Goal: Navigation & Orientation: Find specific page/section

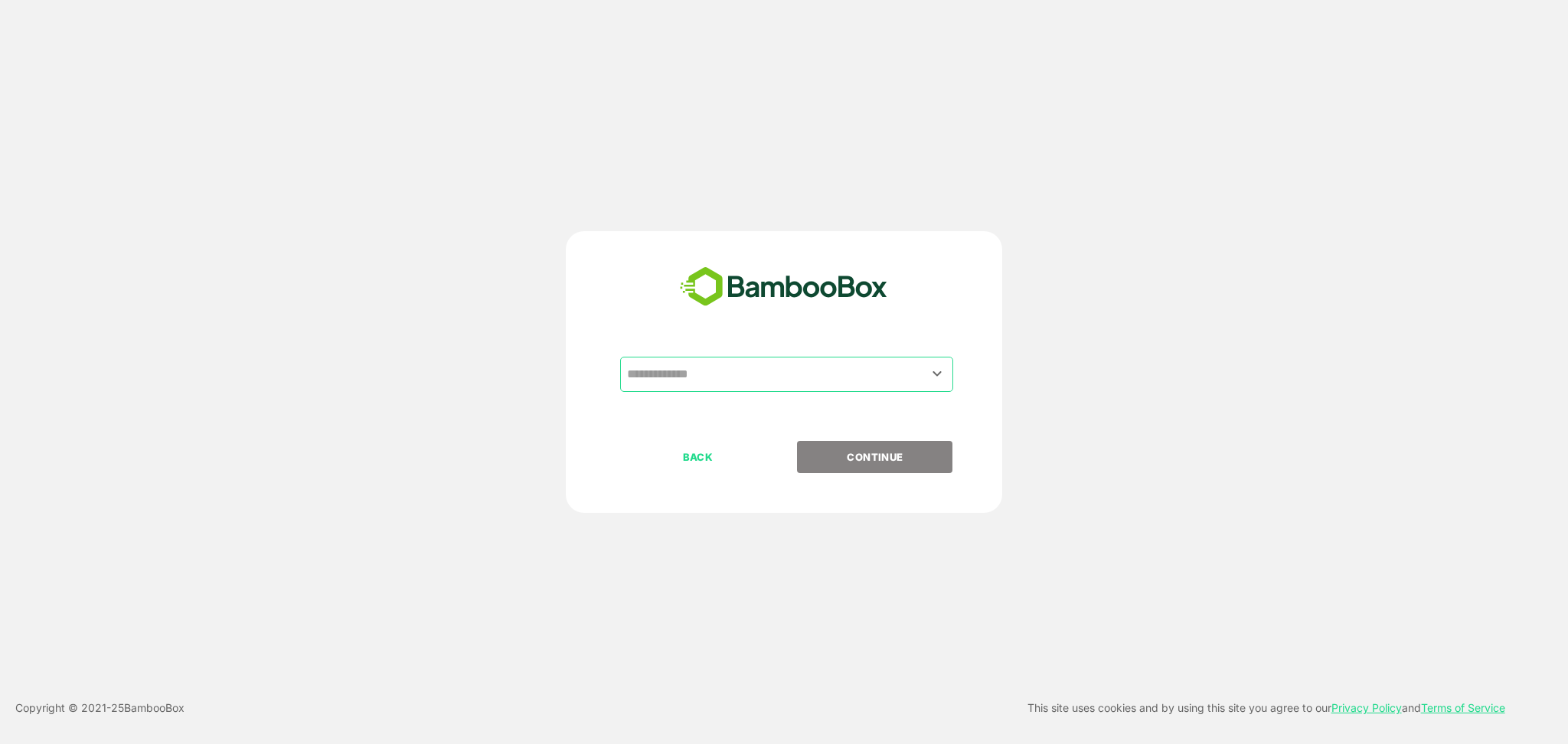
click at [730, 375] on input "text" at bounding box center [786, 374] width 327 height 29
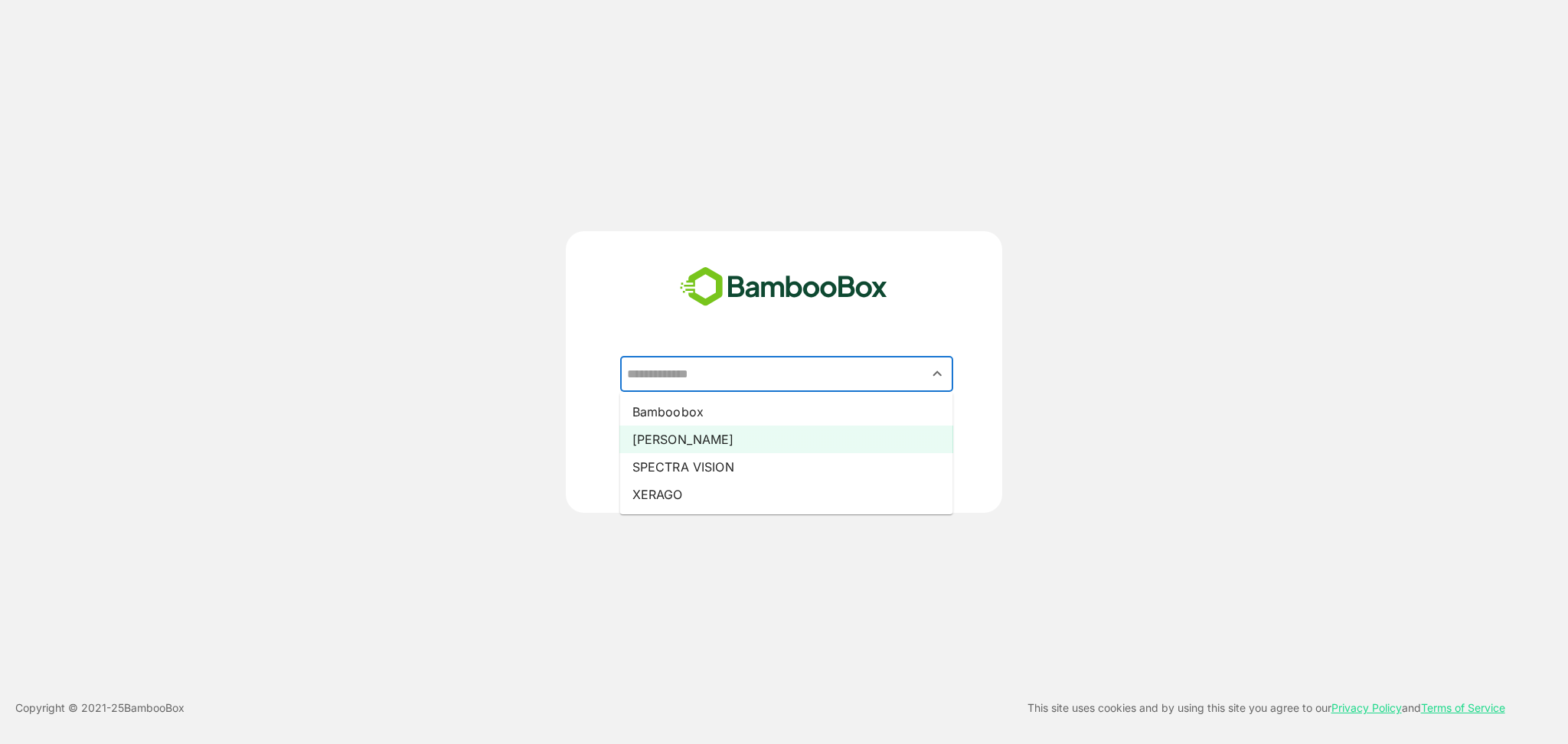
click at [679, 439] on li "Pando" at bounding box center [786, 439] width 333 height 27
type input "*****"
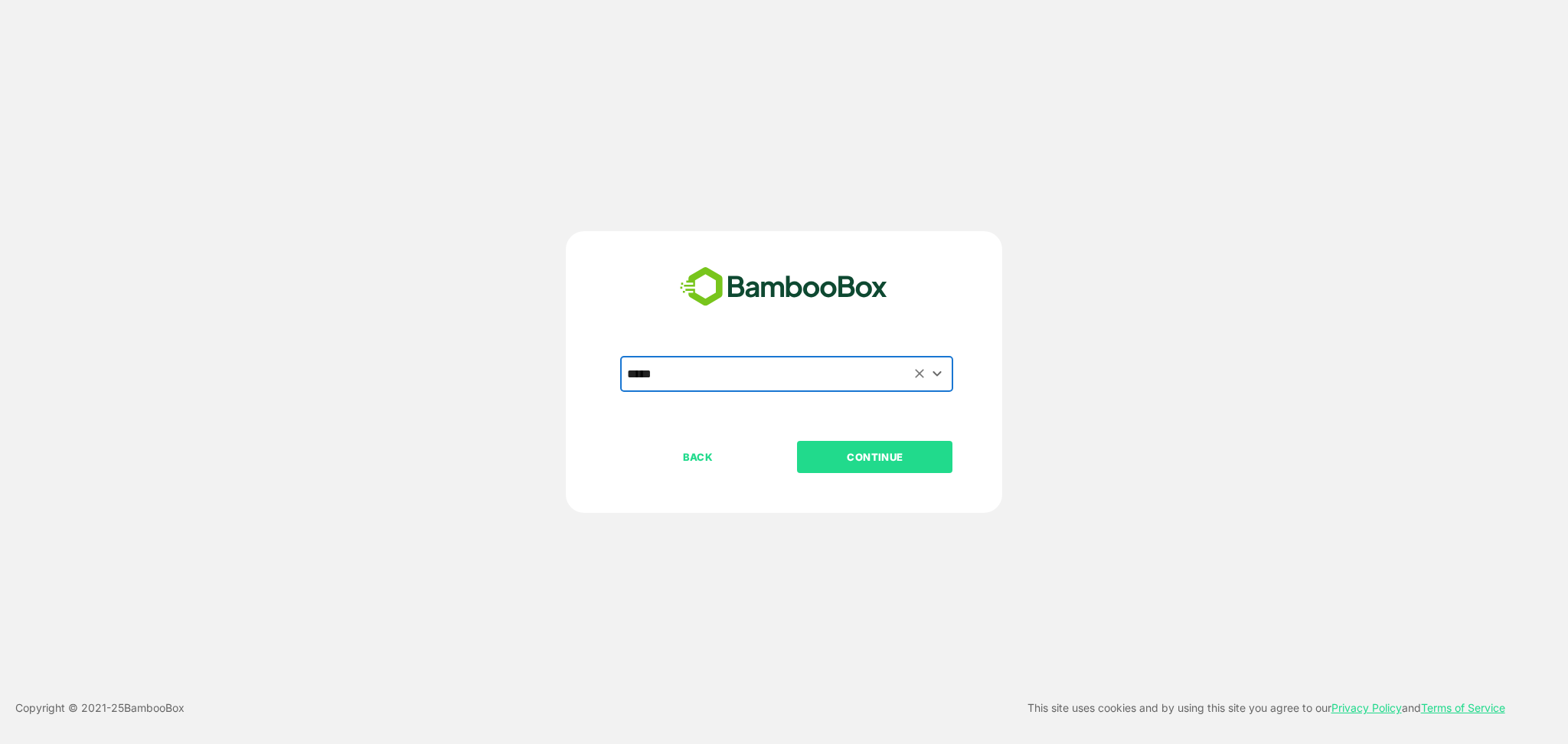
click at [844, 465] on p "CONTINUE" at bounding box center [875, 456] width 153 height 16
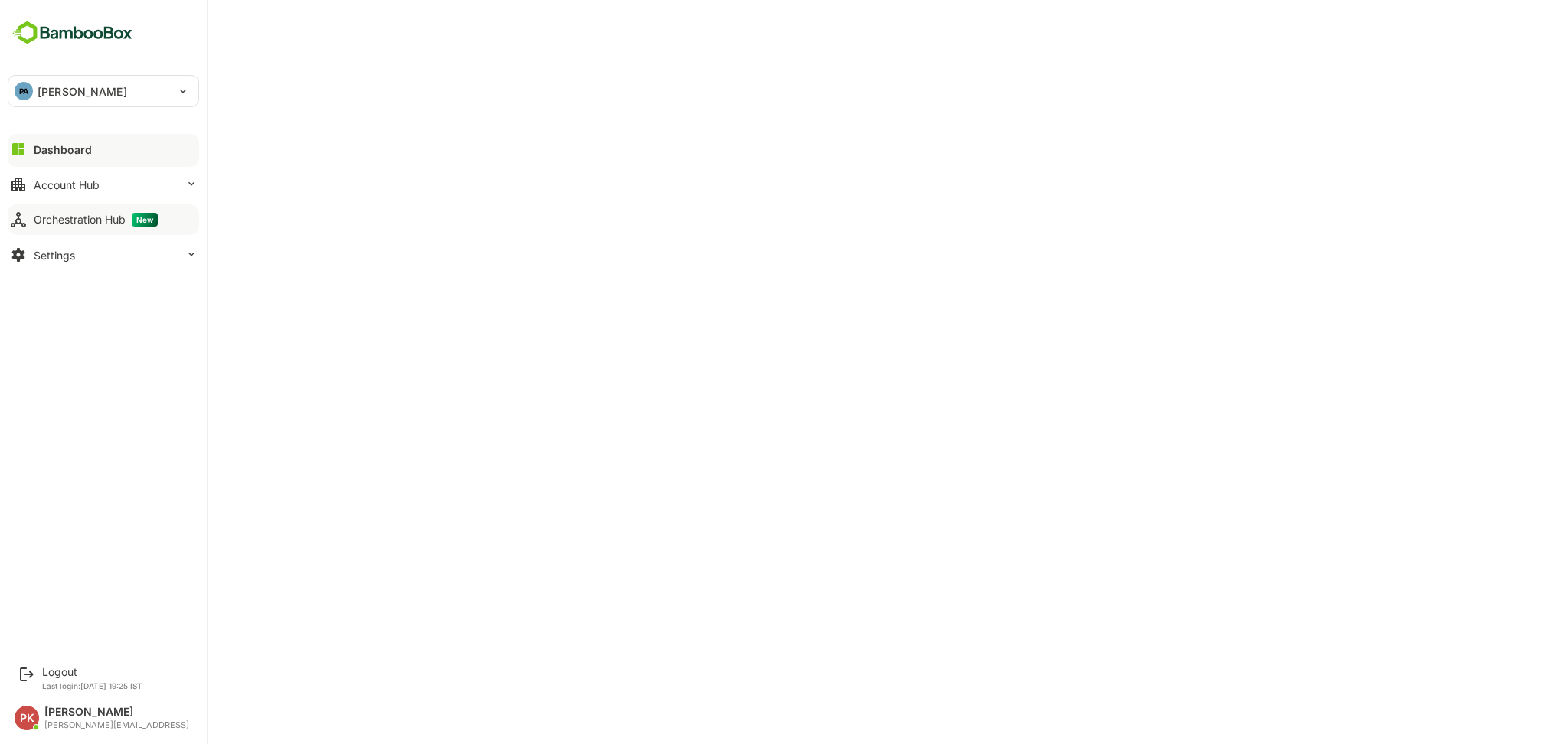
click at [53, 216] on div "Orchestration Hub New" at bounding box center [96, 220] width 124 height 14
click at [92, 170] on button "Account Hub" at bounding box center [104, 184] width 192 height 31
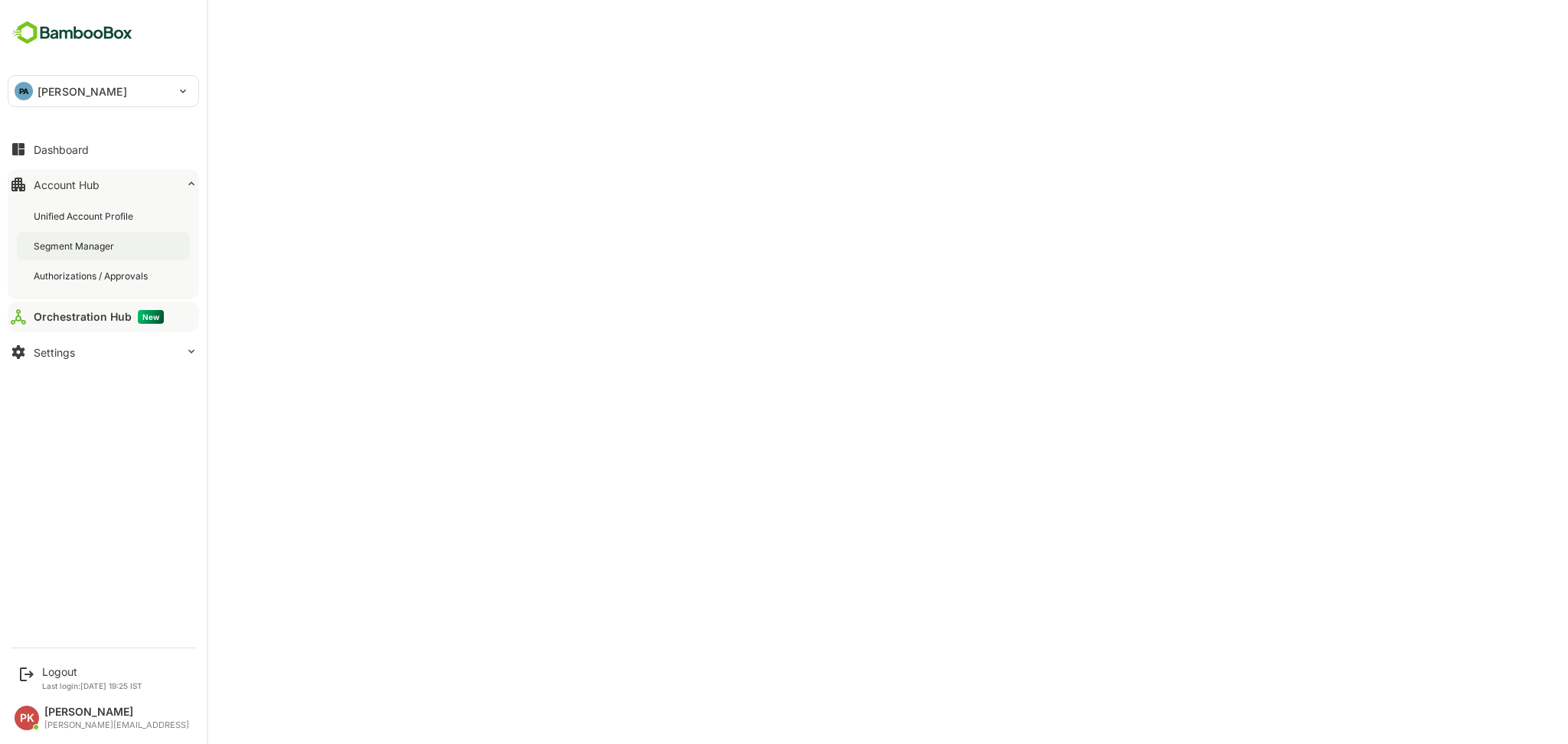
click at [108, 253] on div "Segment Manager" at bounding box center [103, 246] width 173 height 28
click at [90, 227] on div "Unified Account Profile" at bounding box center [103, 216] width 173 height 28
click at [103, 159] on button "Dashboard" at bounding box center [104, 149] width 192 height 31
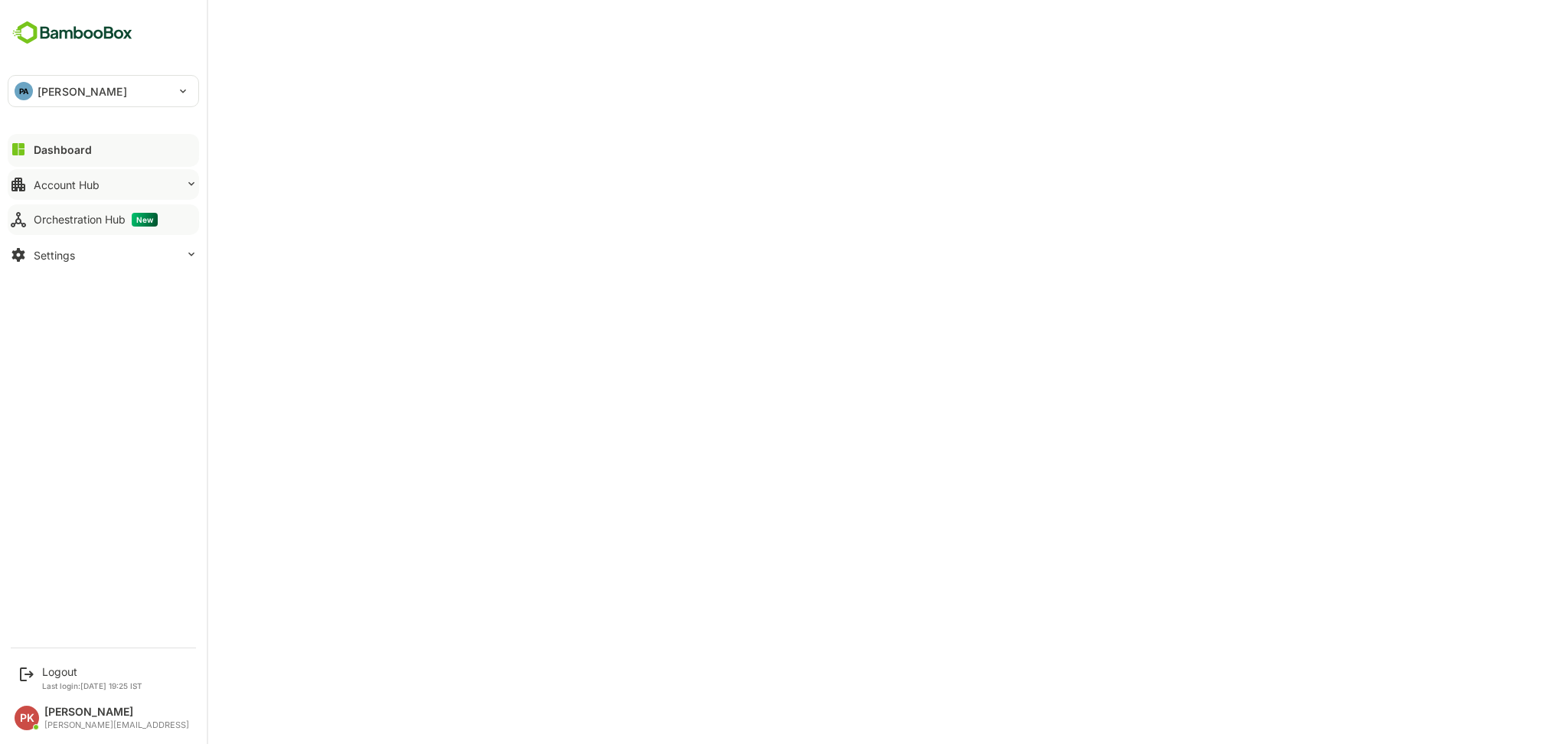
click at [93, 172] on button "Account Hub" at bounding box center [104, 184] width 192 height 31
click at [110, 220] on div "Unified Account Profile" at bounding box center [85, 216] width 103 height 13
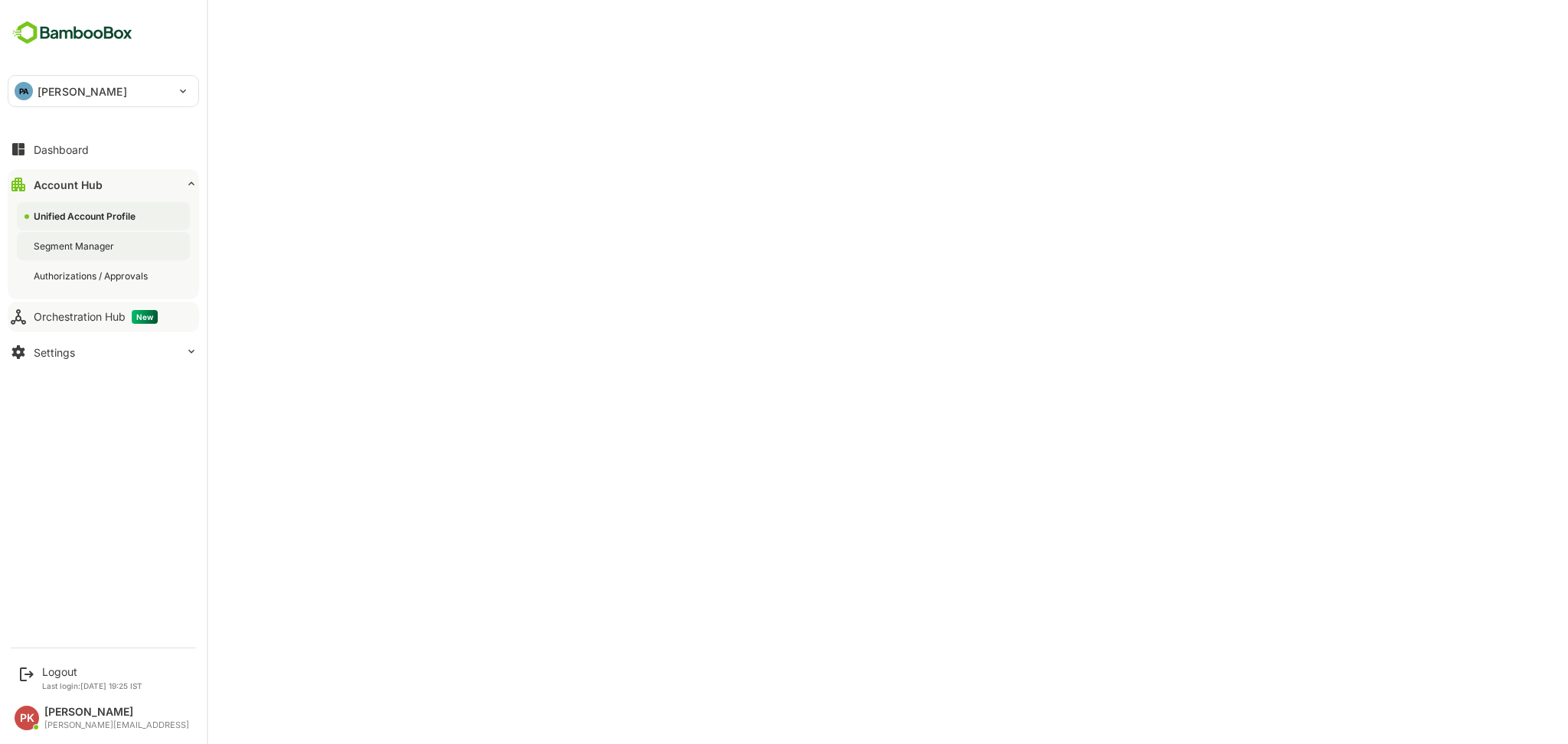
click at [79, 240] on div "Segment Manager" at bounding box center [75, 246] width 83 height 13
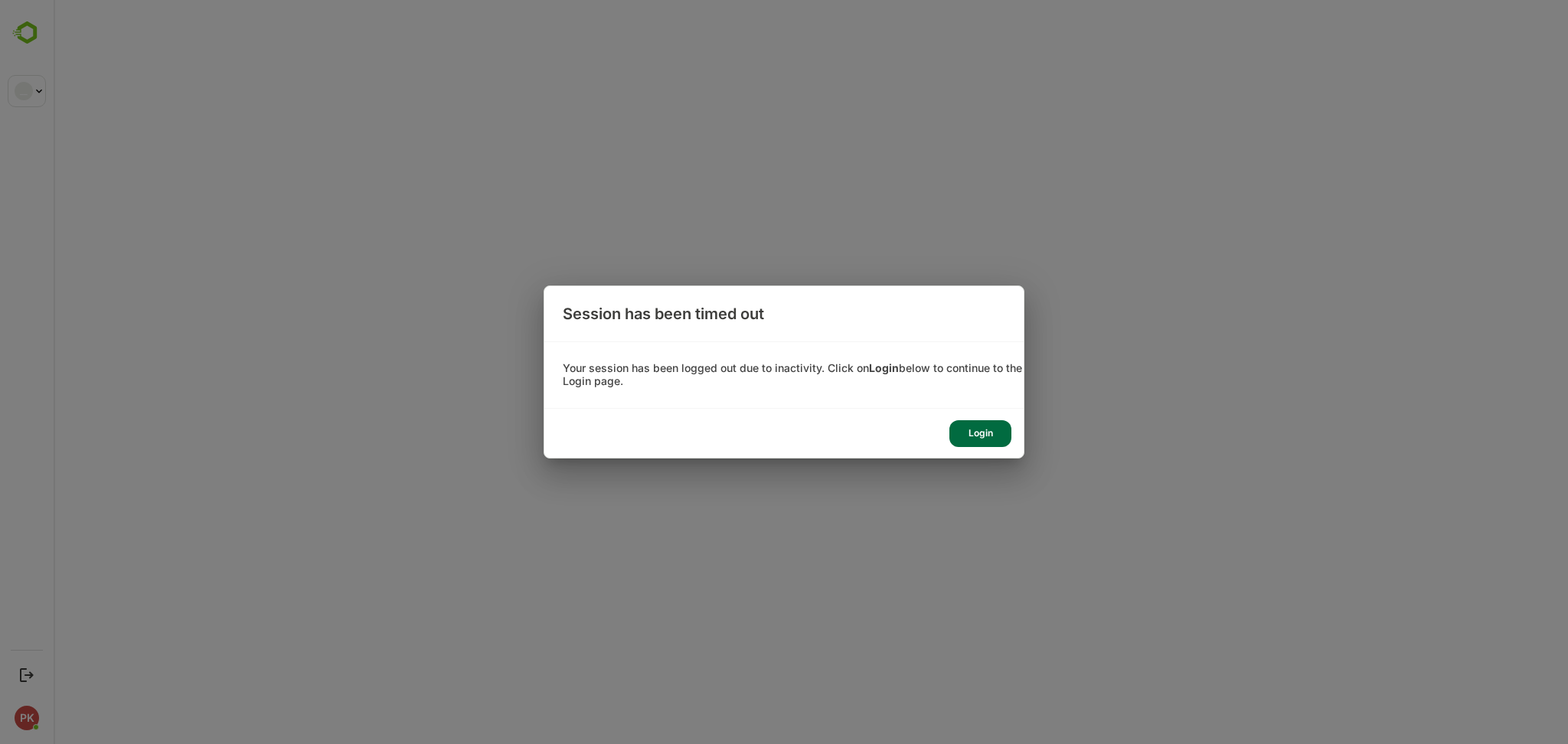
click at [992, 426] on div "Login" at bounding box center [980, 434] width 62 height 27
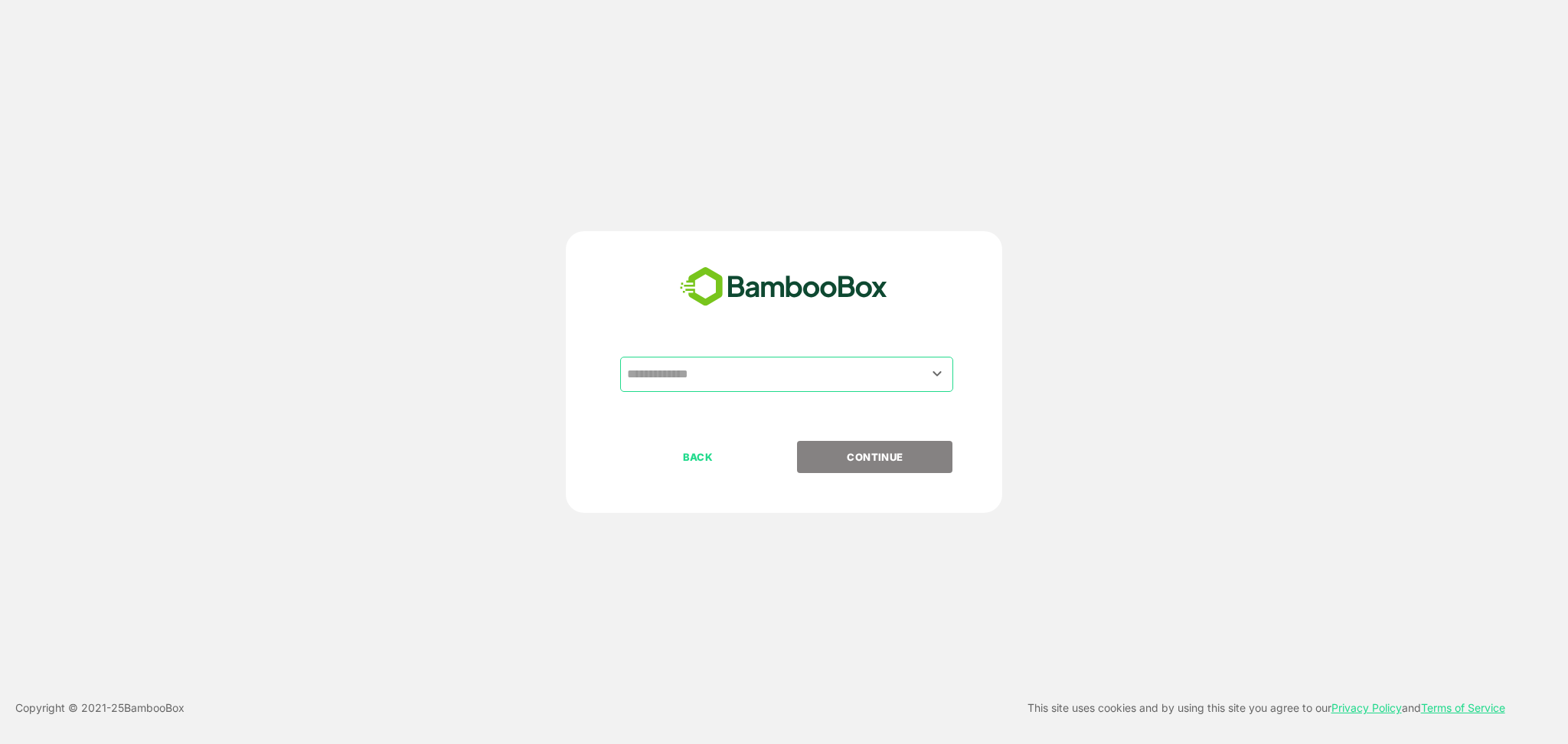
click at [700, 372] on input "text" at bounding box center [786, 374] width 327 height 29
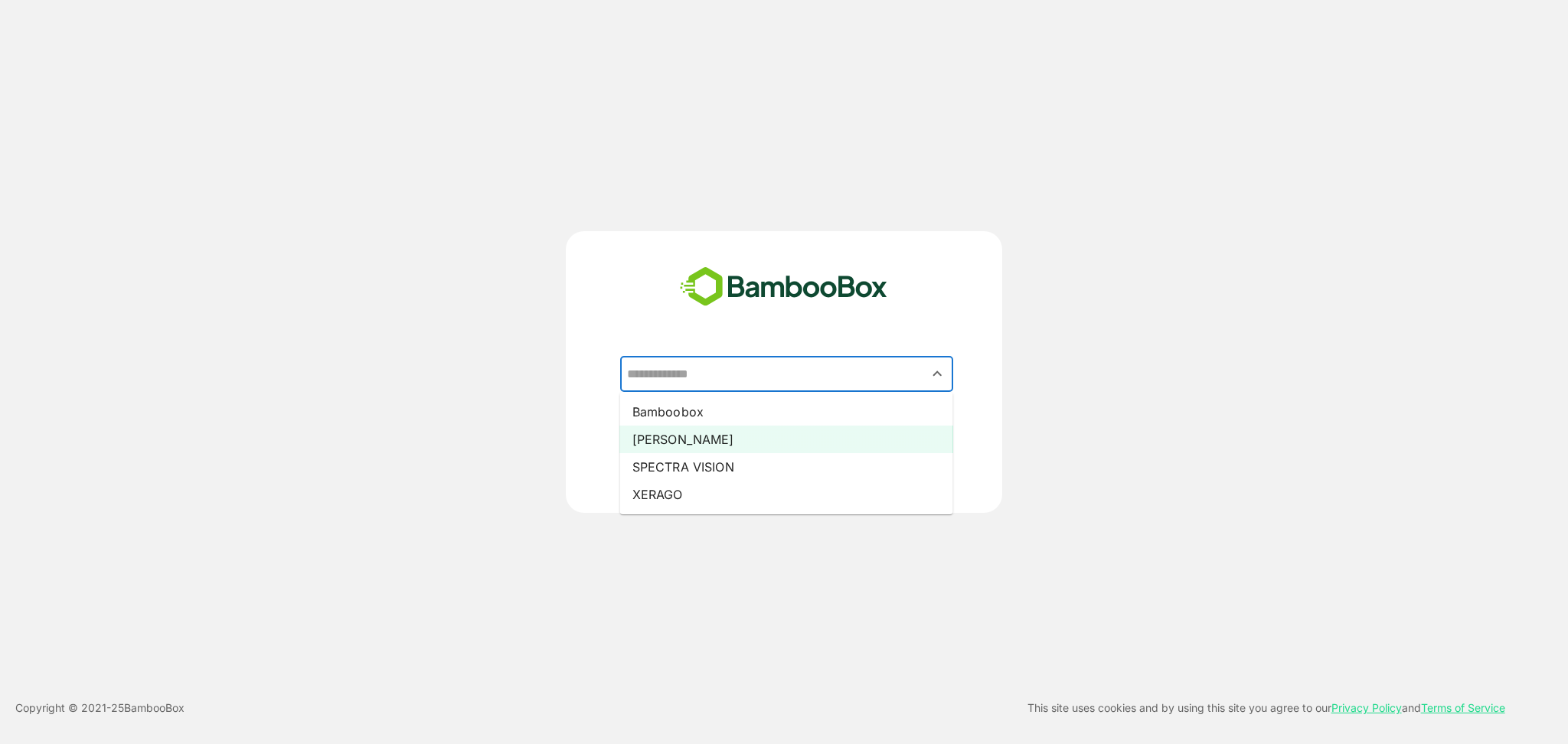
click at [701, 441] on li "Pando" at bounding box center [786, 439] width 333 height 27
type input "*****"
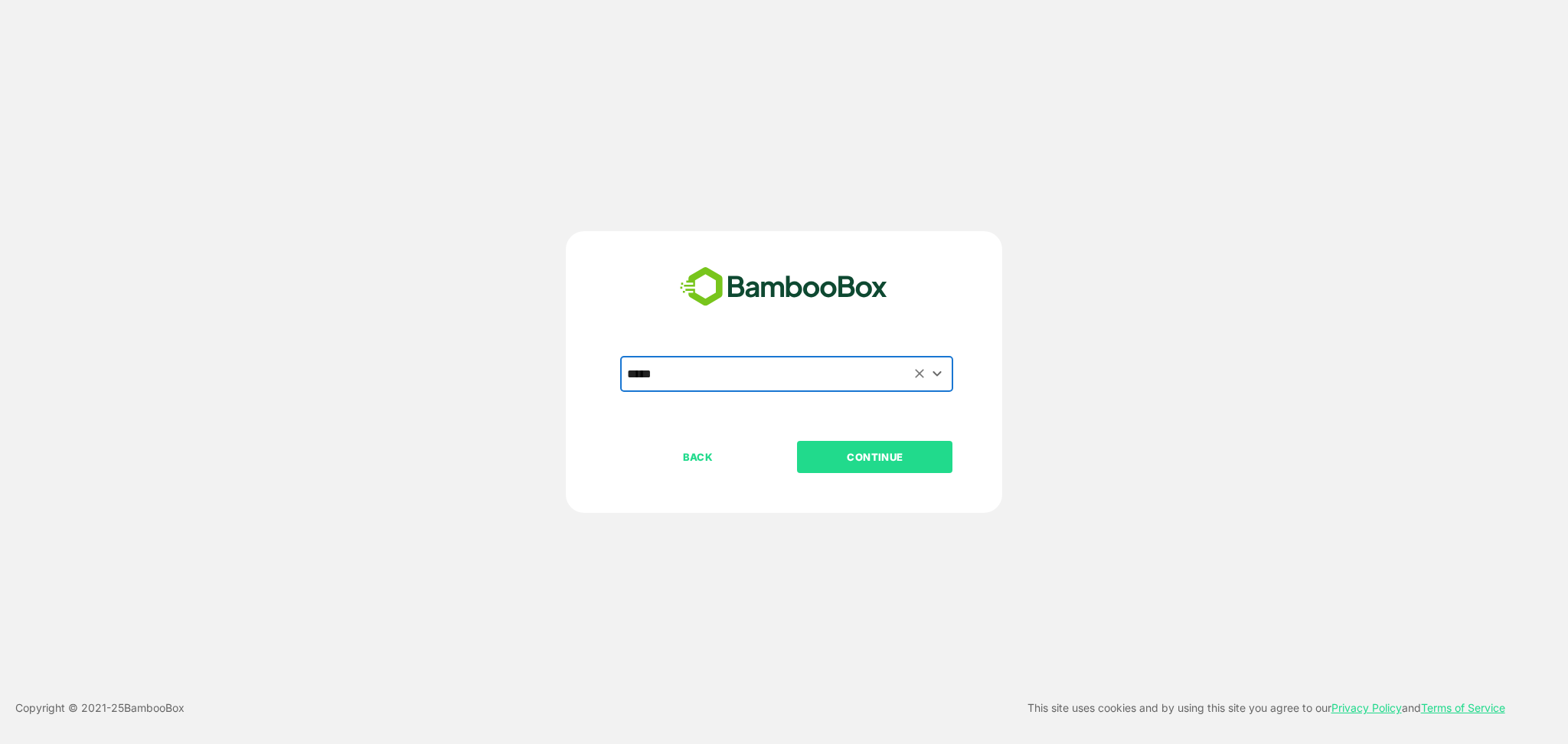
click at [849, 457] on p "CONTINUE" at bounding box center [875, 456] width 153 height 16
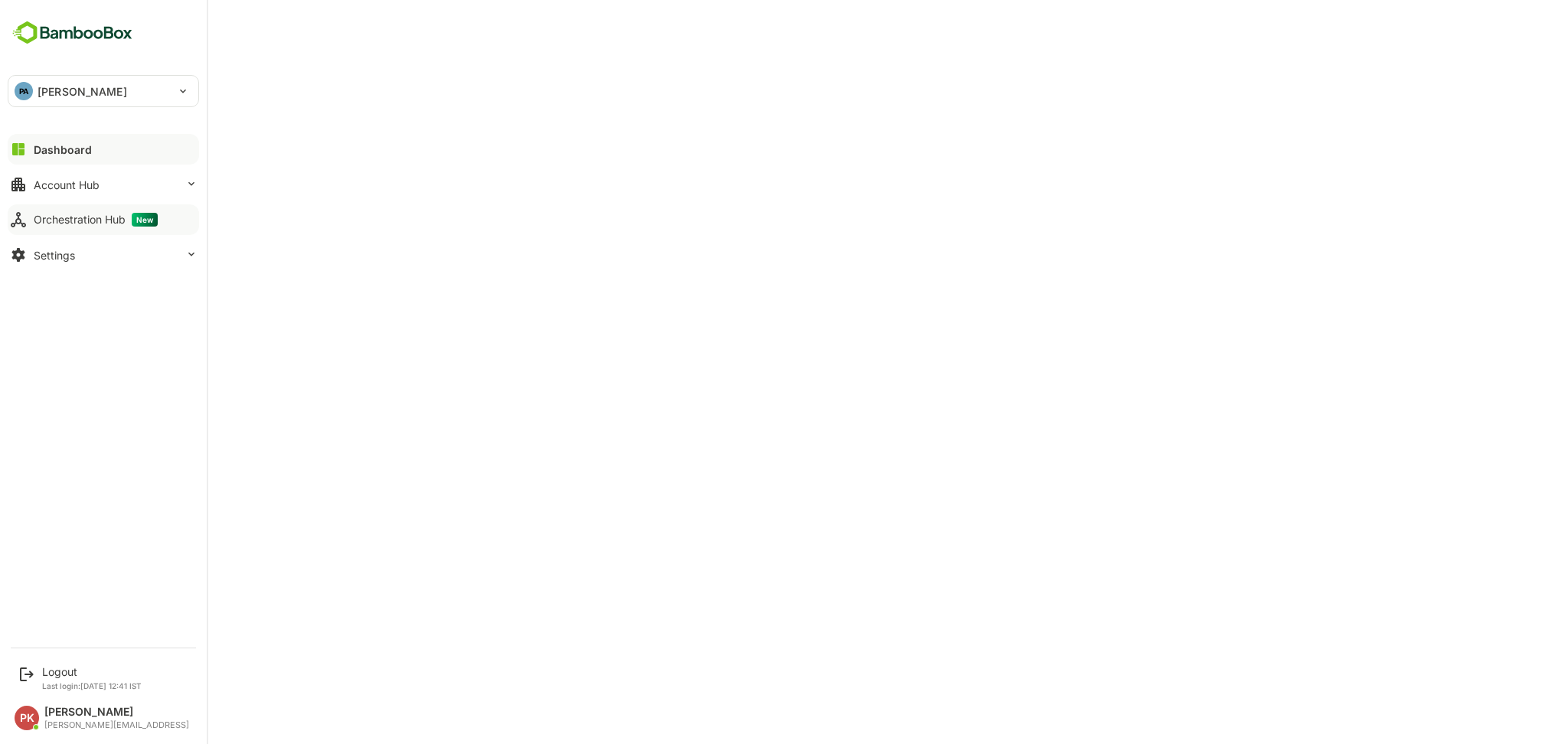
click at [67, 218] on div "Orchestration Hub New" at bounding box center [96, 220] width 124 height 14
click at [75, 223] on div "Orchestration Hub New" at bounding box center [99, 220] width 130 height 14
